Goal: Task Accomplishment & Management: Use online tool/utility

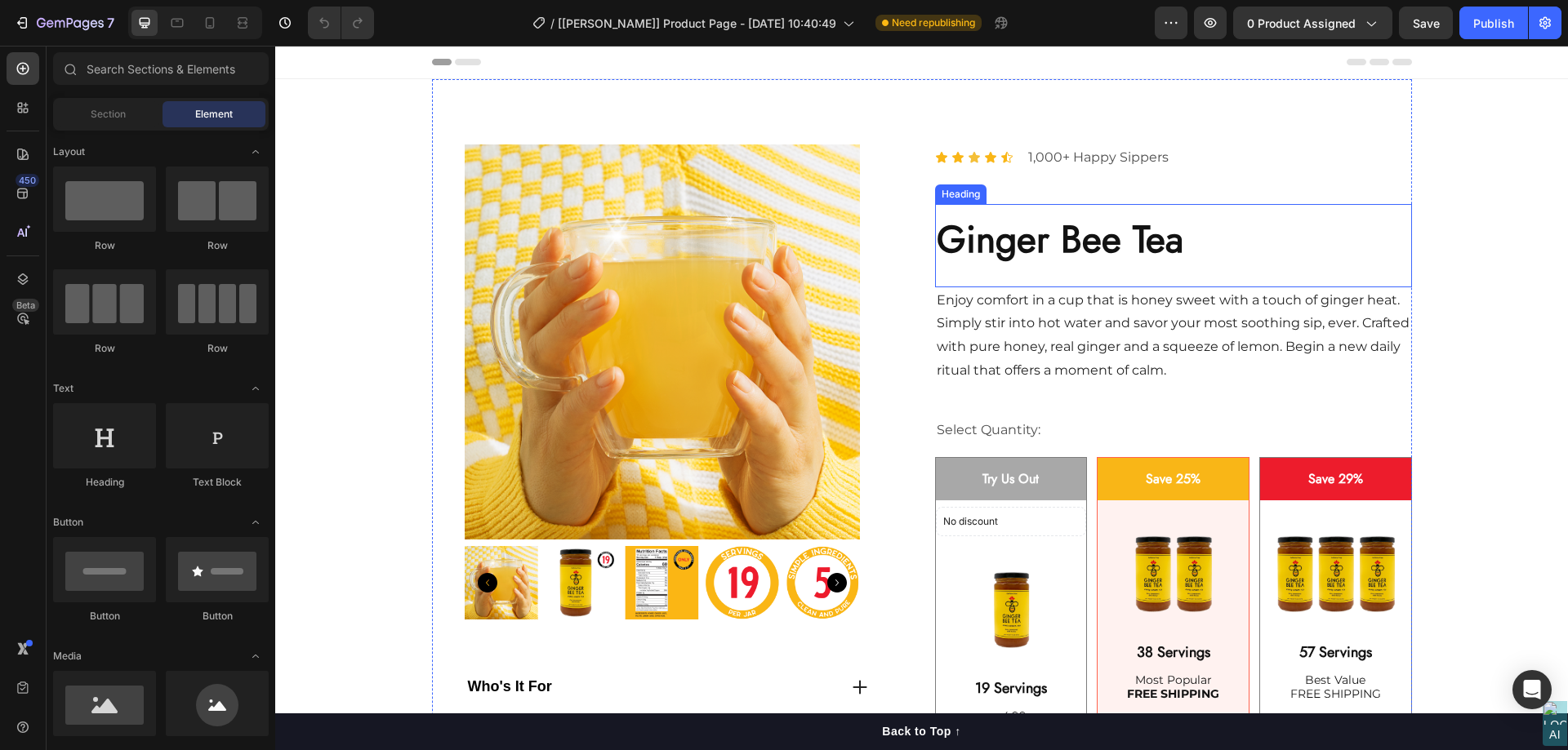
click at [964, 191] on div "Heading" at bounding box center [960, 193] width 44 height 15
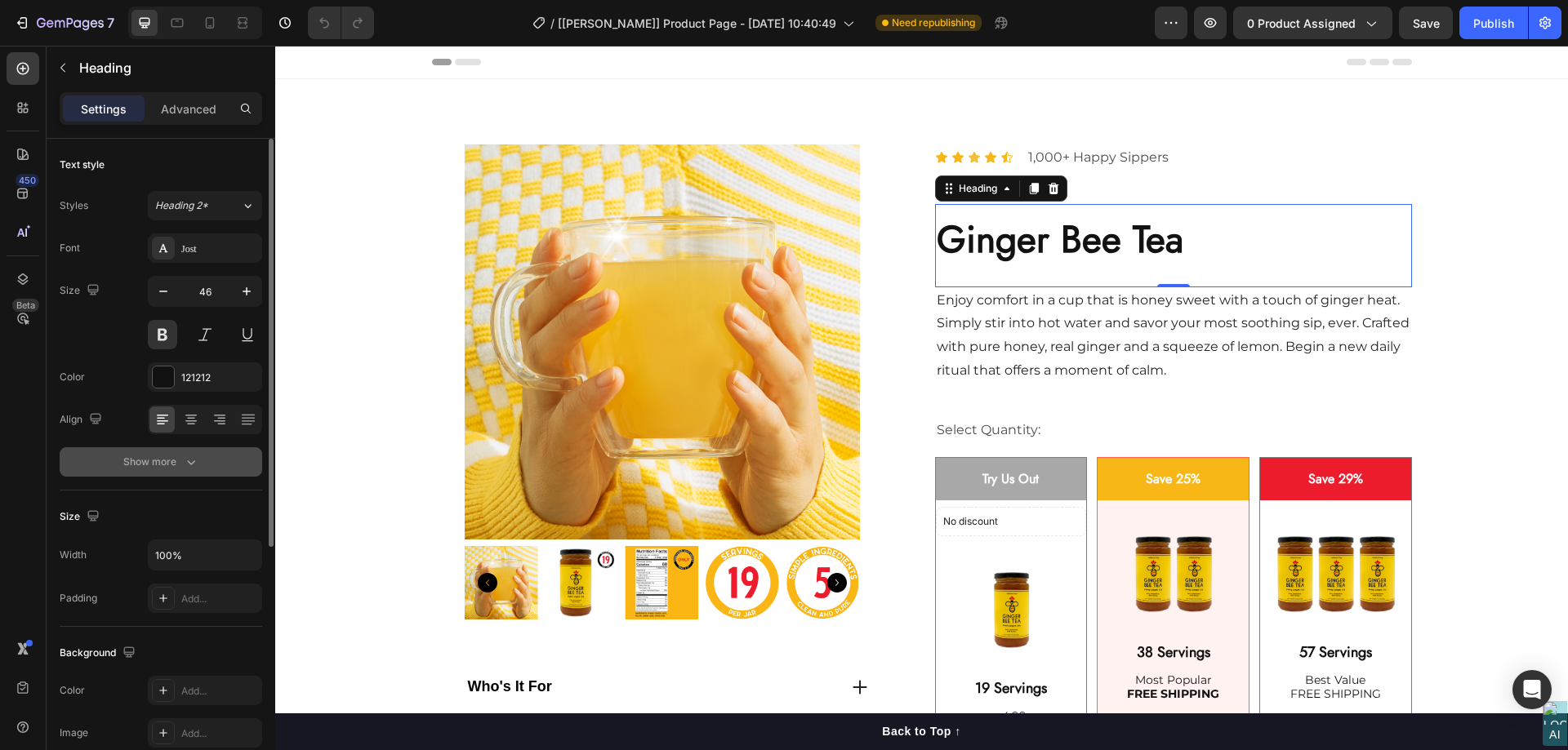
click at [188, 462] on icon "button" at bounding box center [191, 462] width 8 height 5
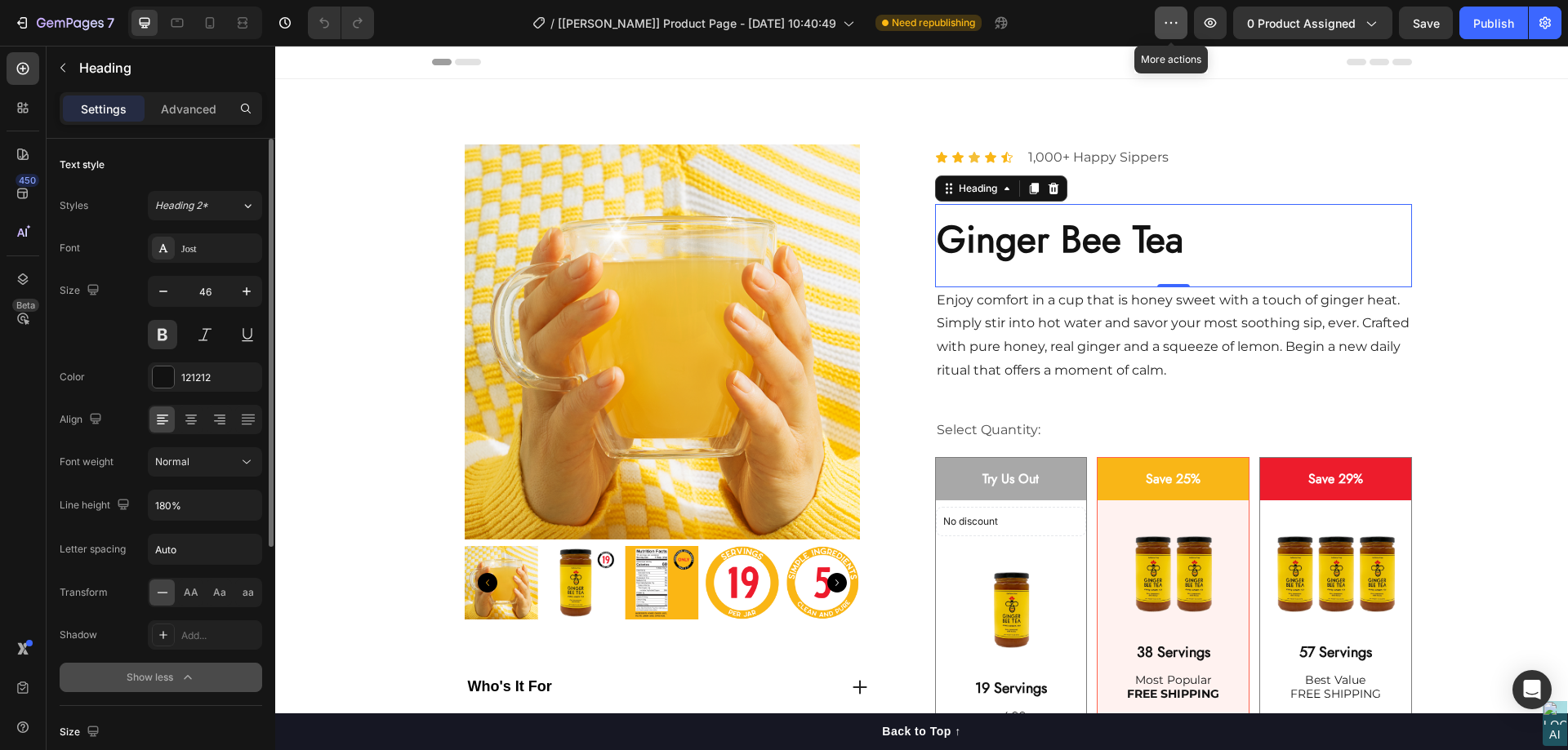
click at [1166, 32] on button "button" at bounding box center [1170, 23] width 33 height 33
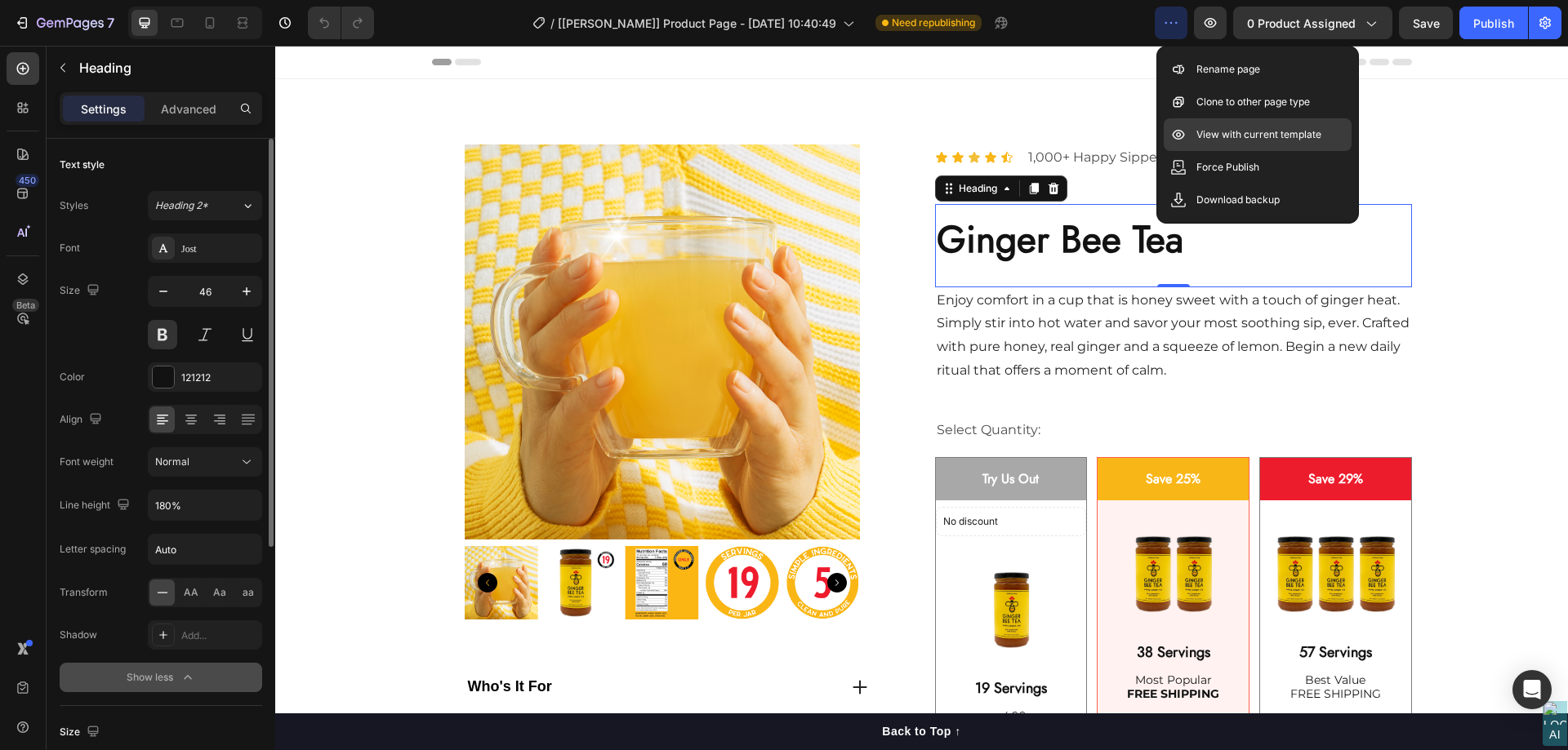
click at [1257, 133] on p "View with current template" at bounding box center [1259, 134] width 125 height 17
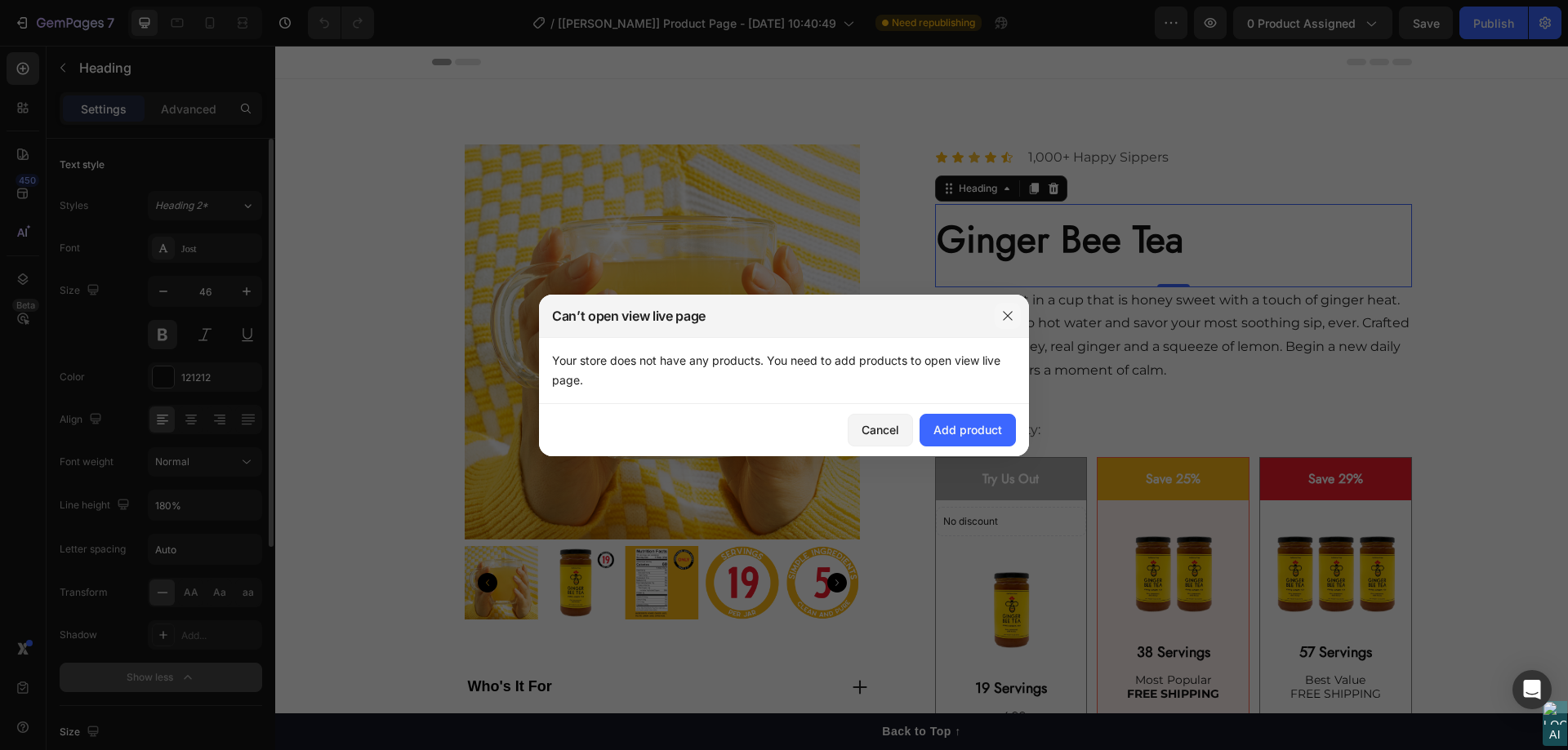
click at [1012, 316] on icon "button" at bounding box center [1007, 315] width 13 height 13
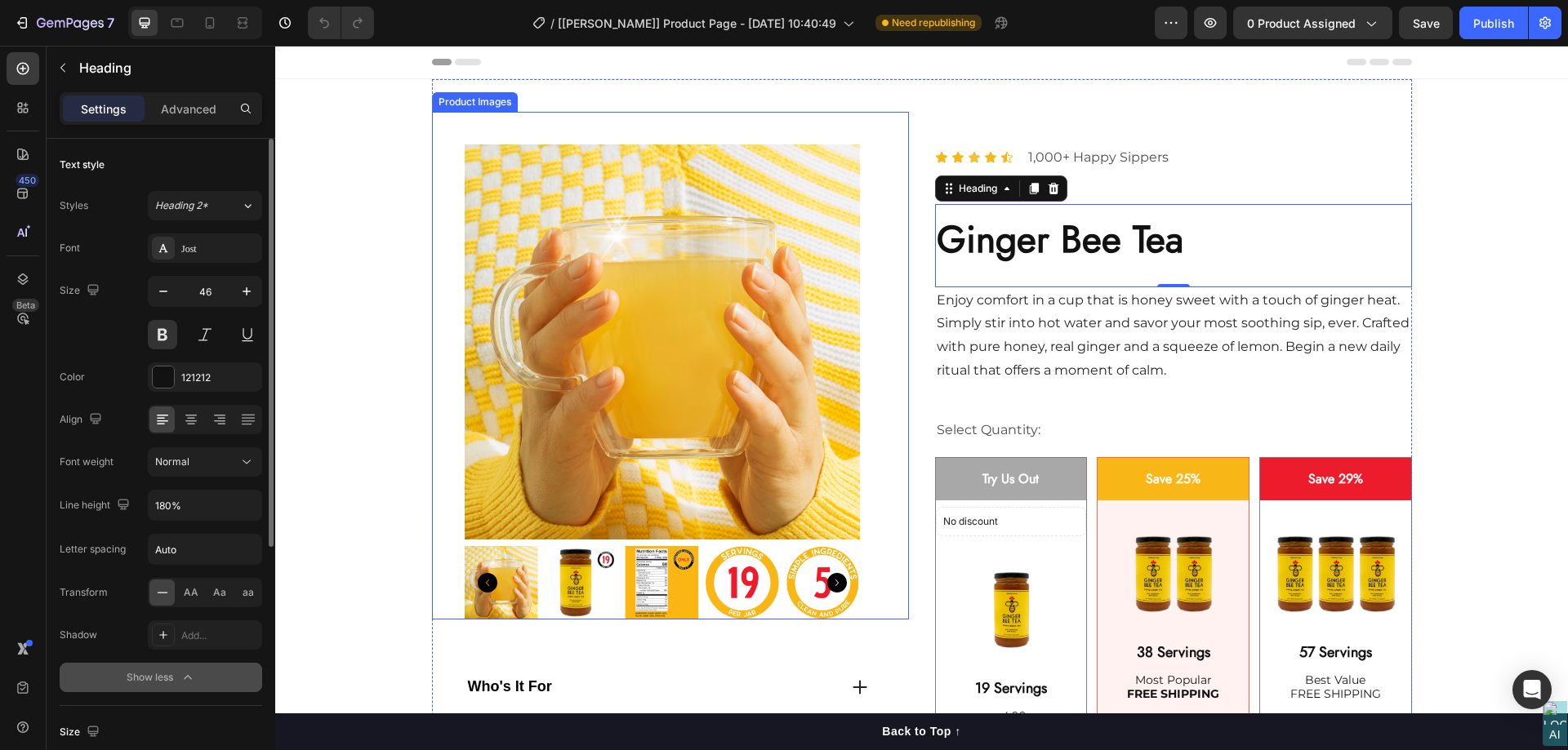
click at [470, 107] on div "Product Images" at bounding box center [474, 102] width 86 height 20
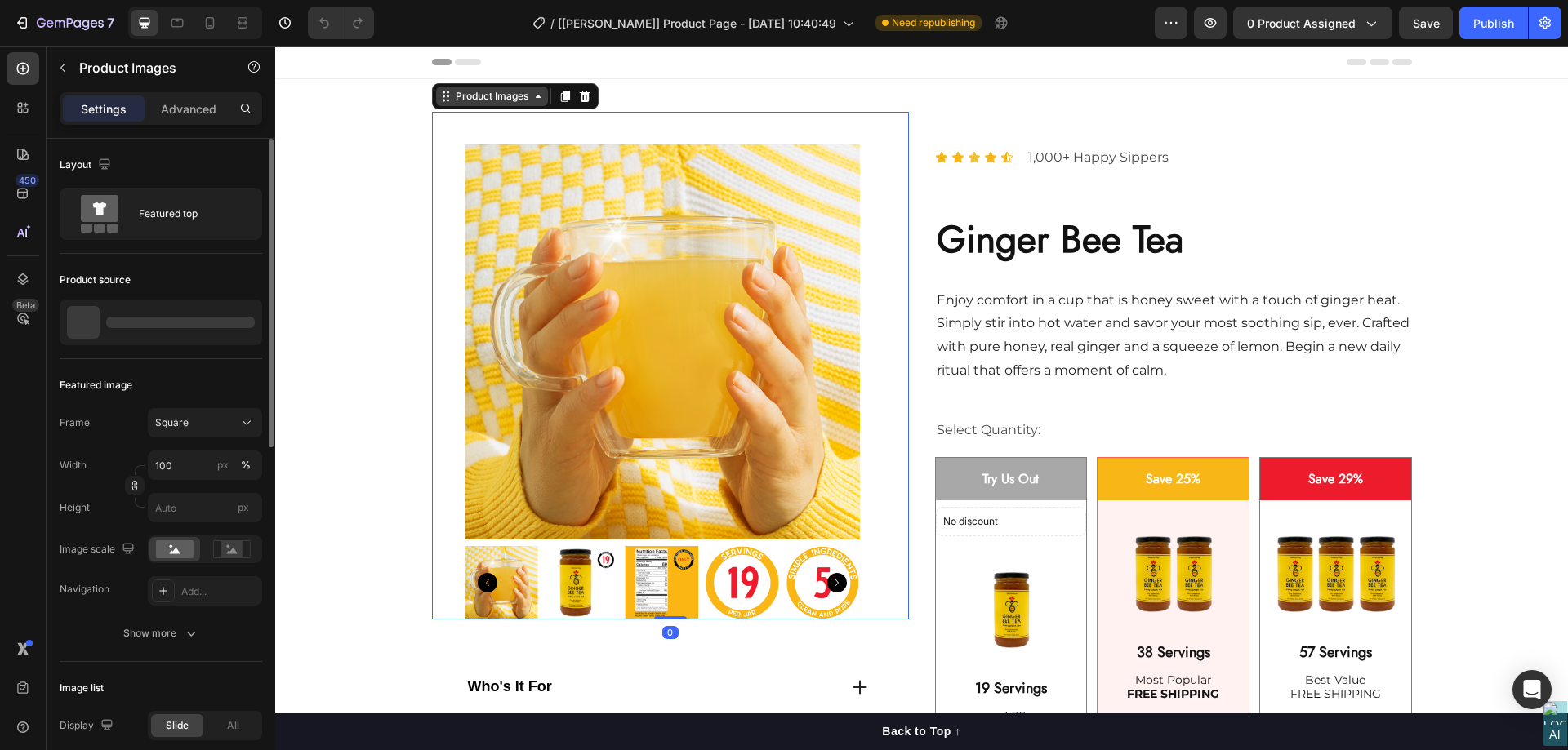
click at [468, 96] on div "Product Images" at bounding box center [492, 96] width 79 height 15
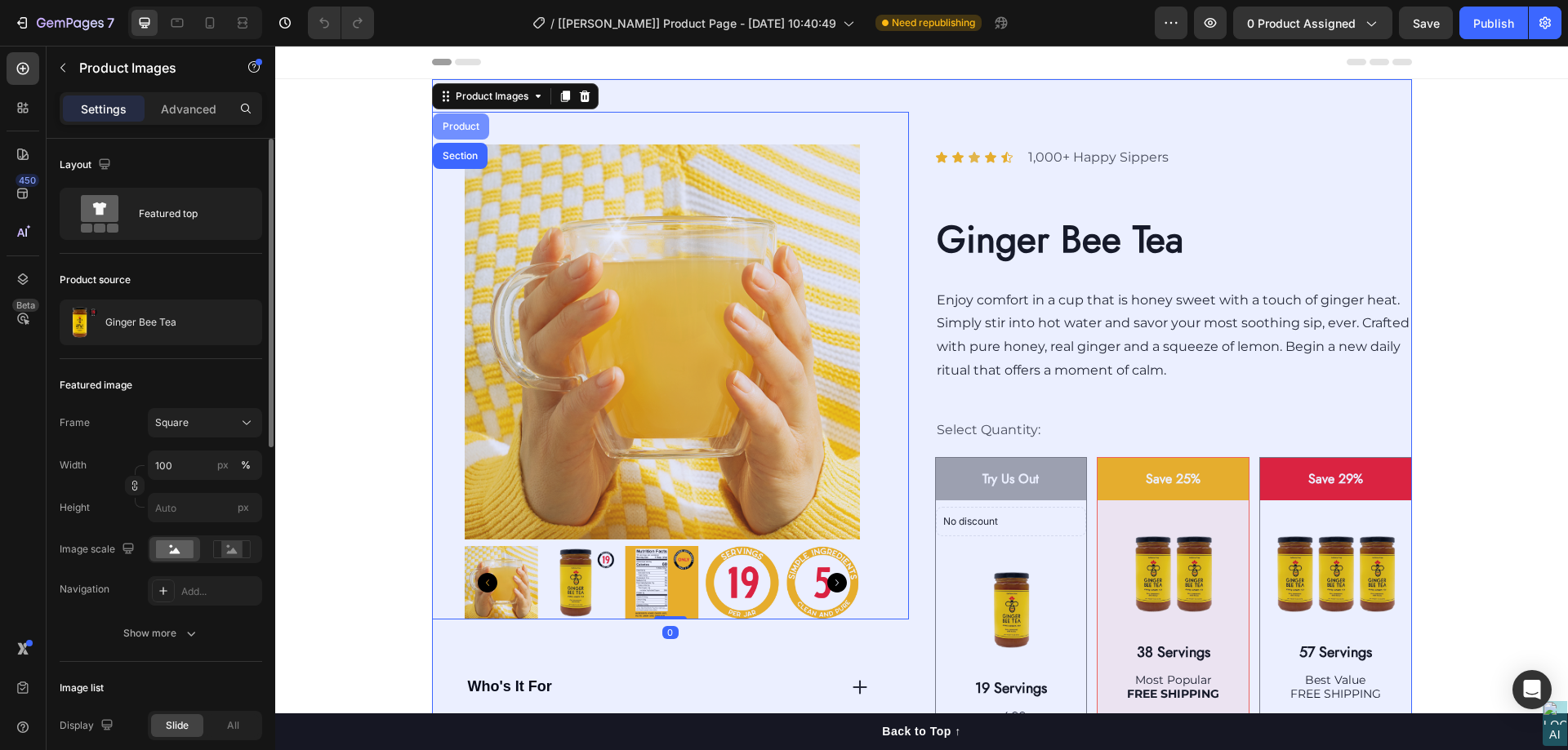
click at [460, 116] on div "Product" at bounding box center [460, 126] width 56 height 26
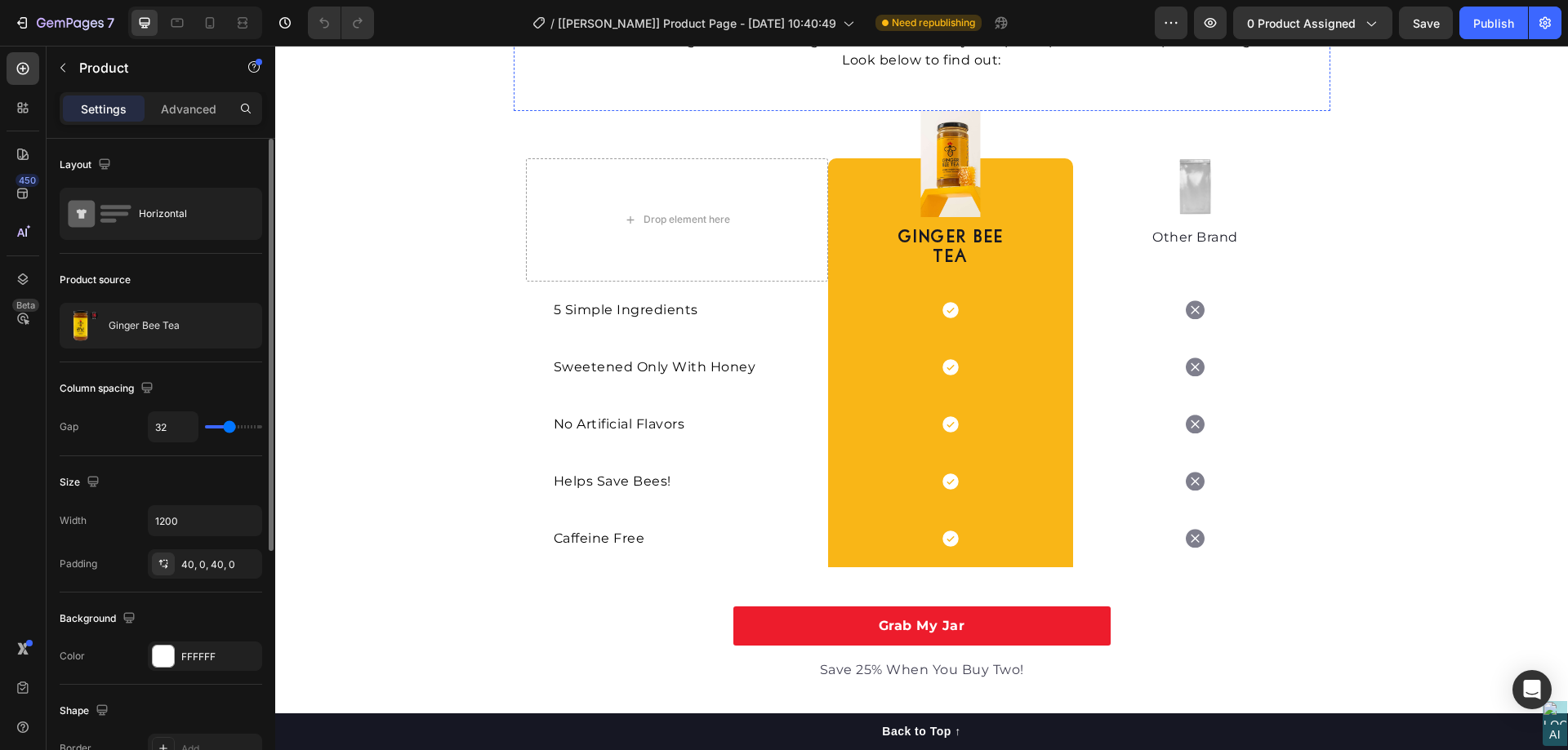
scroll to position [1143, 0]
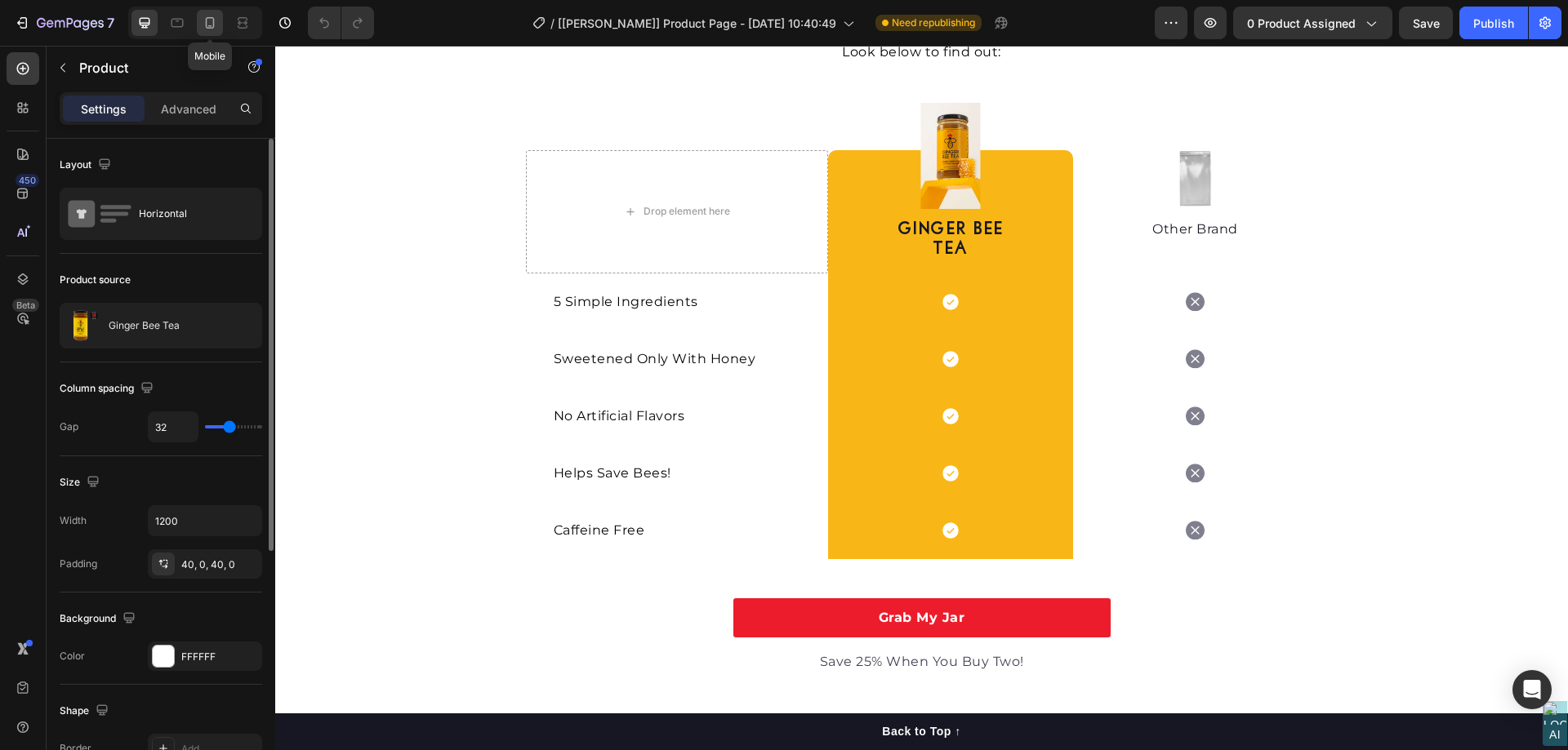
click at [203, 20] on icon at bounding box center [209, 23] width 17 height 17
type input "16"
type input "100%"
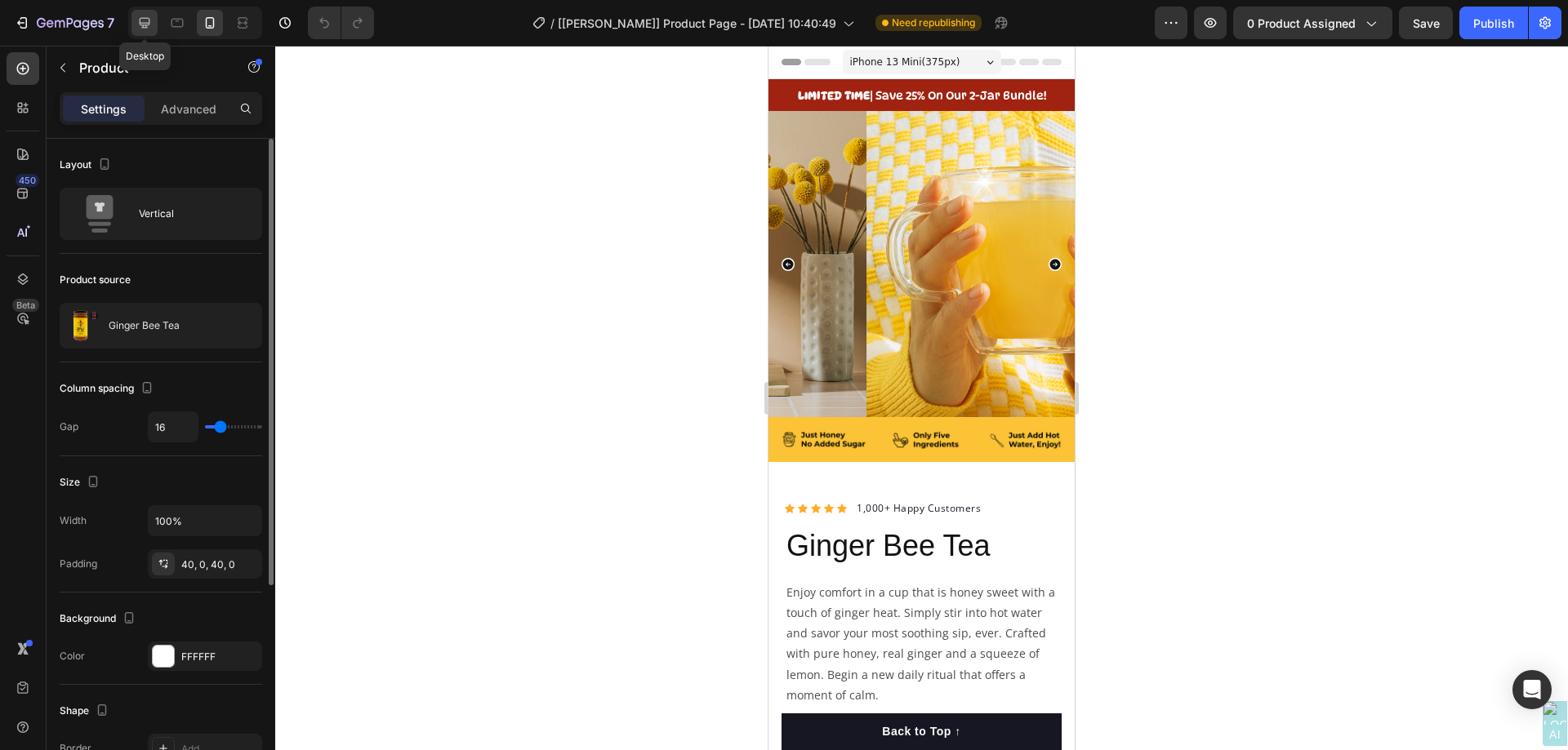
click at [134, 23] on div at bounding box center [144, 23] width 26 height 26
type input "32"
type input "1200"
